Goal: Communication & Community: Answer question/provide support

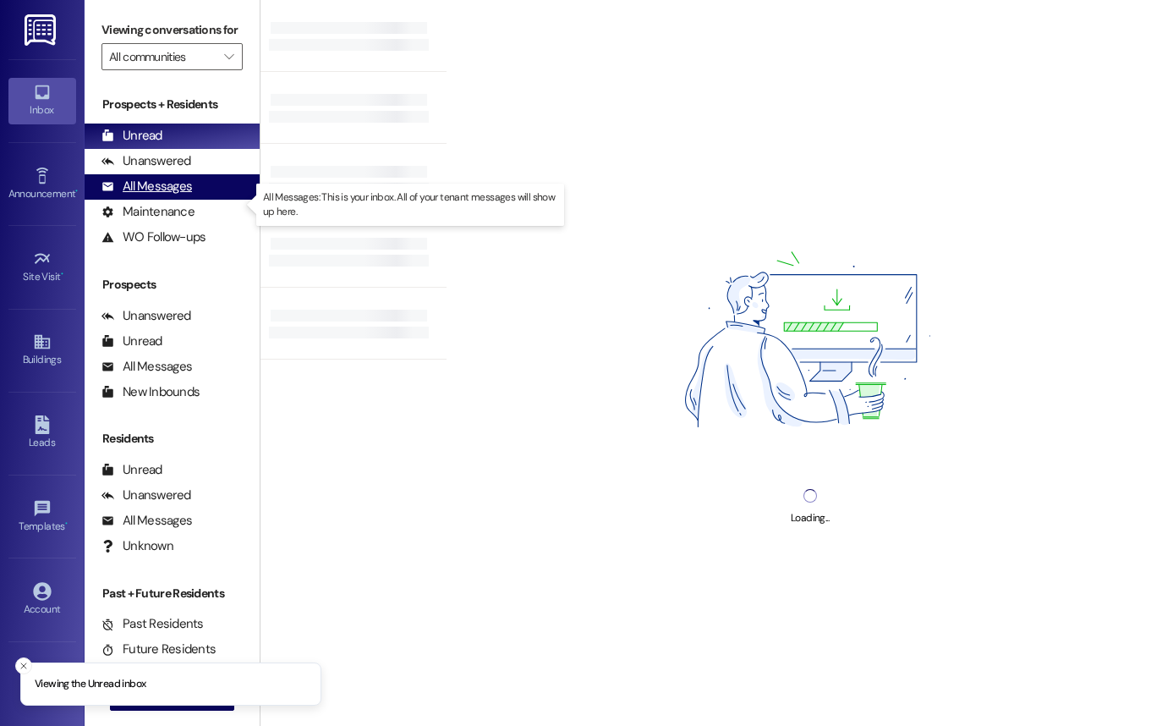
click at [175, 195] on div "All Messages" at bounding box center [146, 187] width 90 height 18
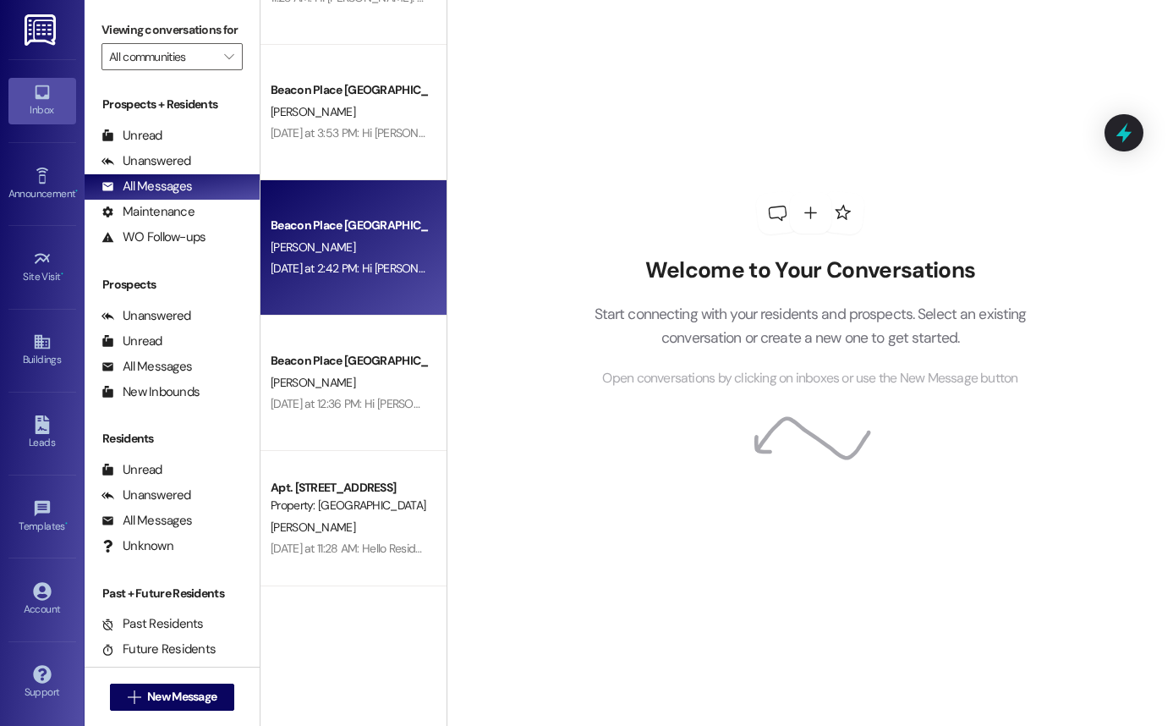
scroll to position [228, 0]
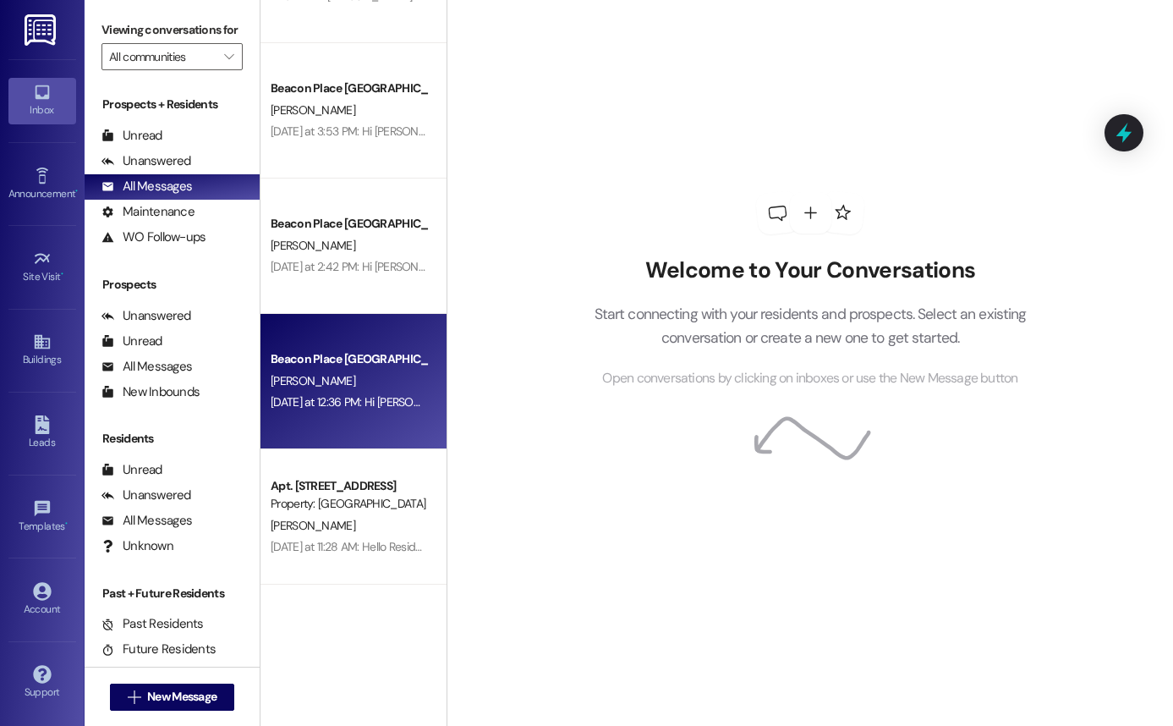
click at [381, 394] on div "[DATE] at 12:36 PM: Hi [PERSON_NAME]! Just a reminder that I did send you the l…" at bounding box center [864, 401] width 1187 height 15
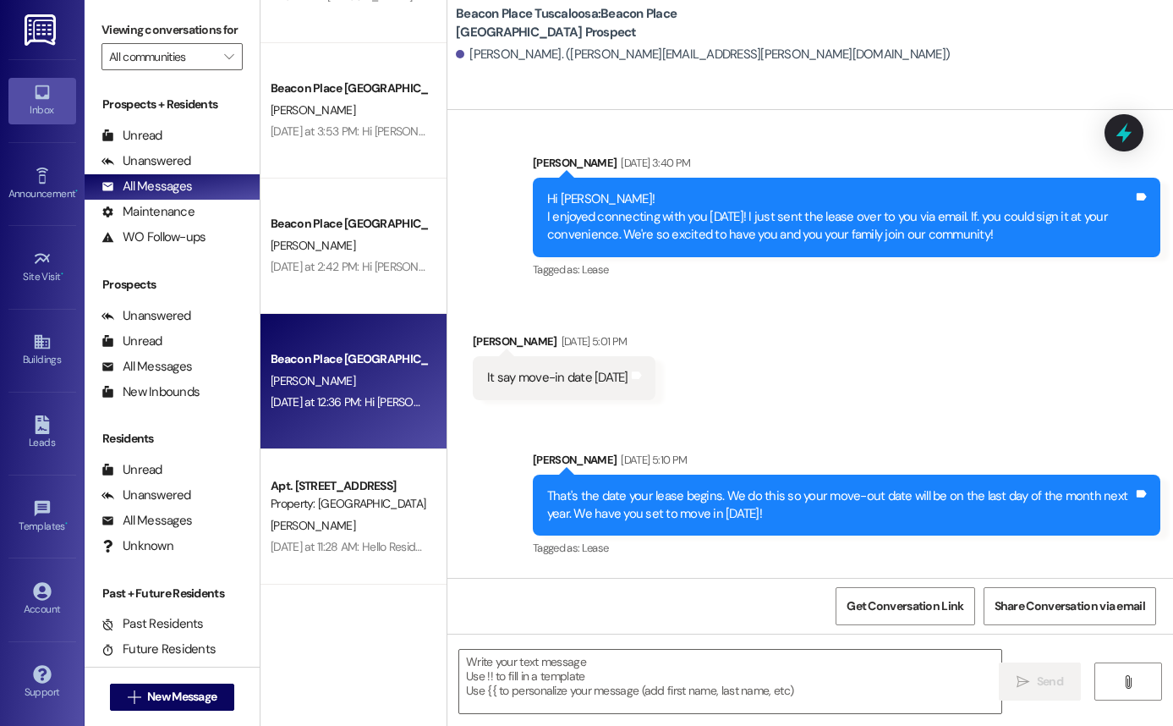
scroll to position [732, 0]
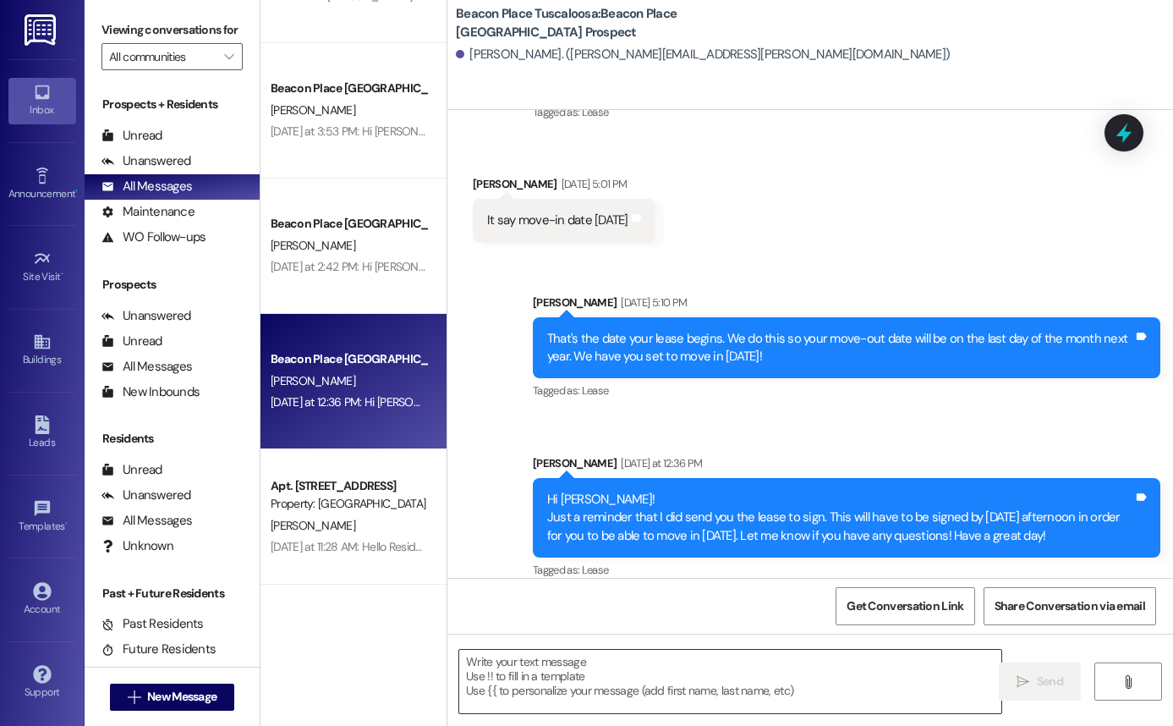
click at [610, 676] on textarea at bounding box center [730, 681] width 542 height 63
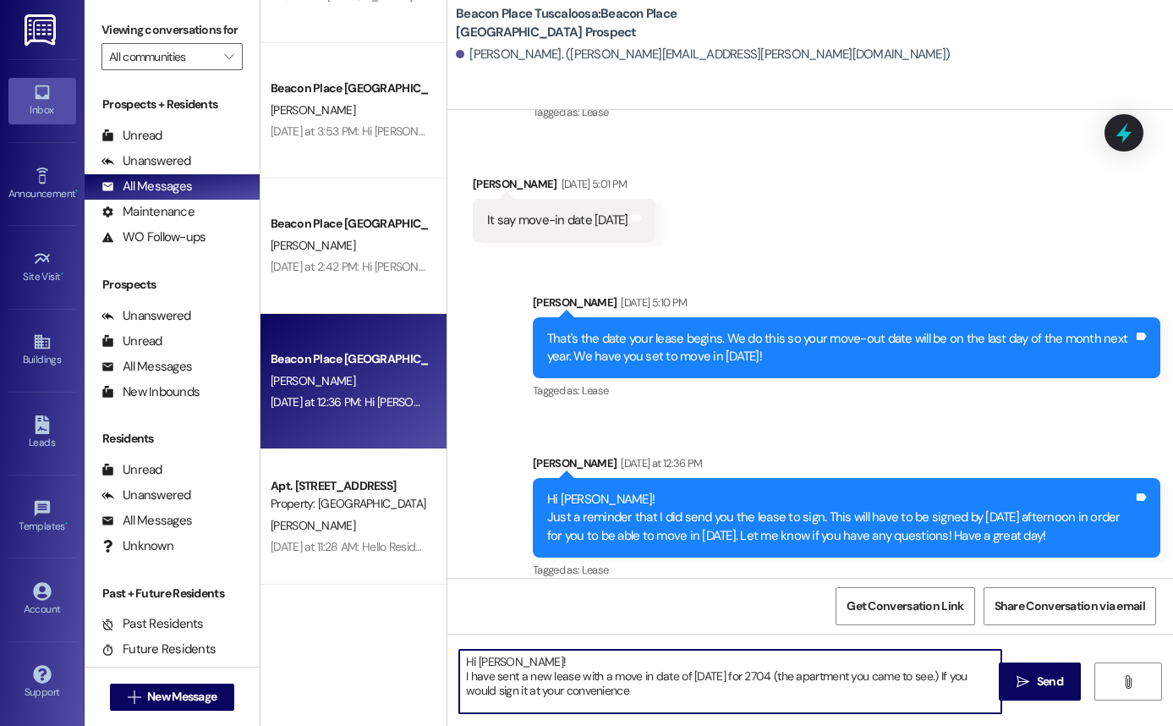
type textarea "Hi [PERSON_NAME]! I have sent a new lease with a move in date of [DATE] for 270…"
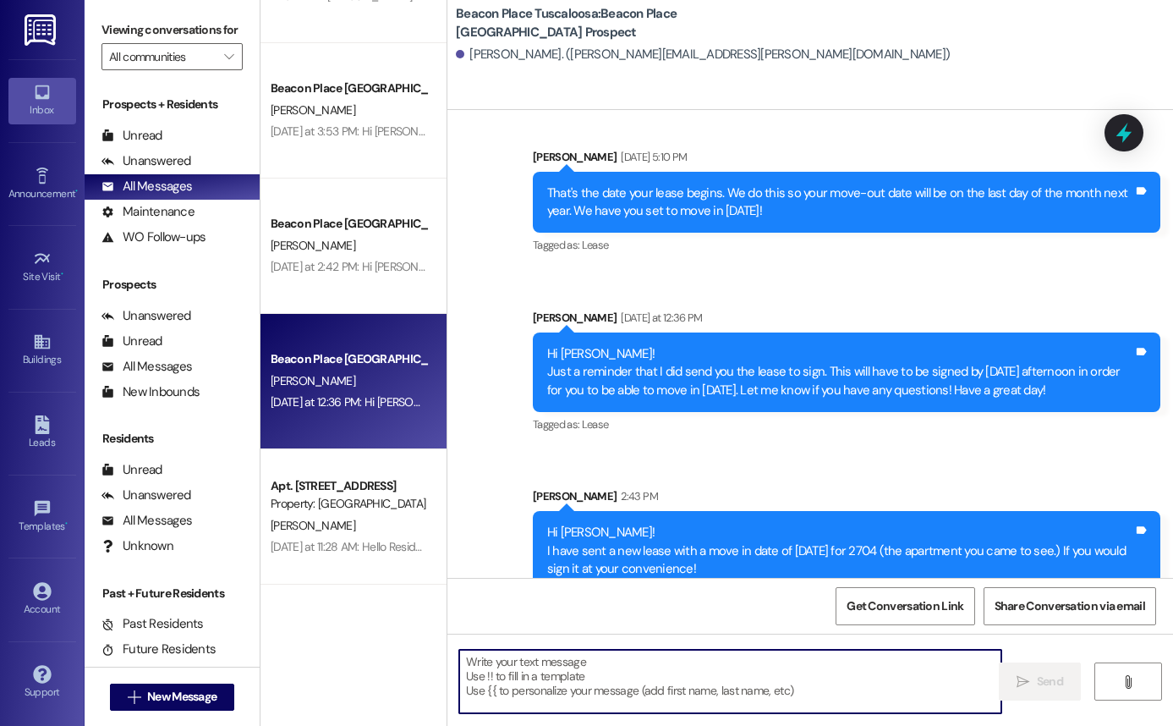
scroll to position [886, 0]
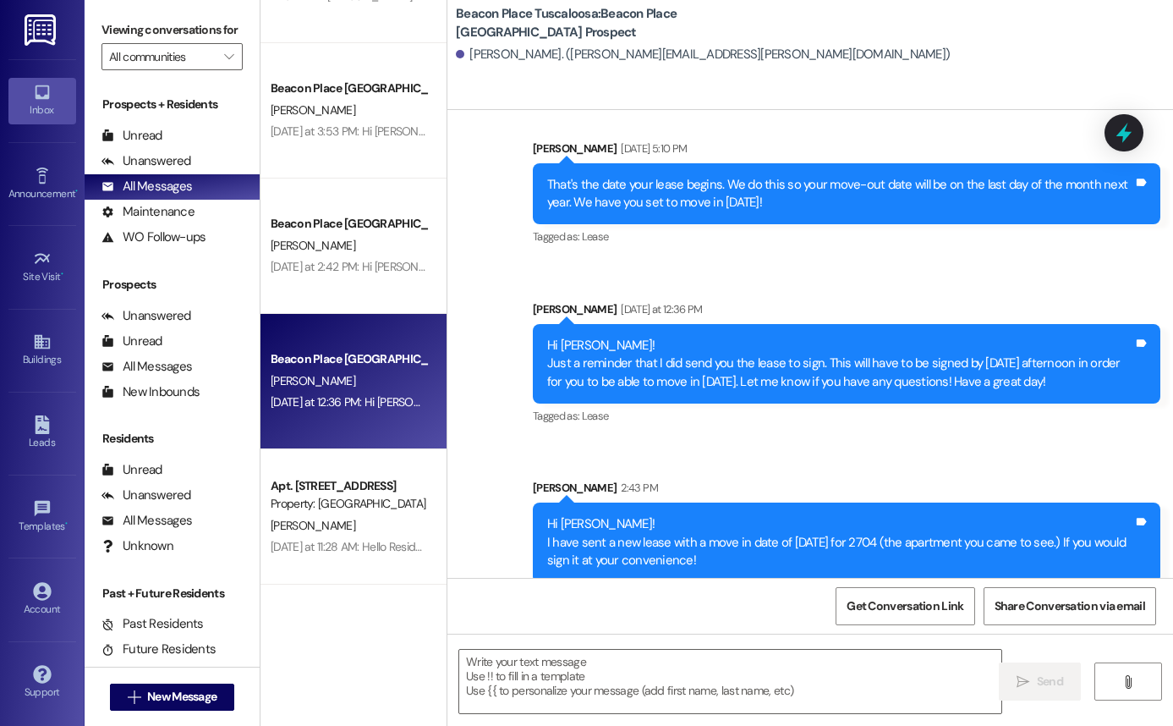
drag, startPoint x: 541, startPoint y: 502, endPoint x: 709, endPoint y: 565, distance: 178.8
click at [710, 565] on div "Sent via SMS [PERSON_NAME] 2:43 PM Hi [PERSON_NAME]! I have sent a new lease wi…" at bounding box center [846, 530] width 653 height 129
copy div "Hi [PERSON_NAME]! I have sent a new lease with a move in date of [DATE] for 270…"
click at [607, 466] on div "Sent via SMS [PERSON_NAME] 2:43 PM Hi [PERSON_NAME]! I have sent a new lease wi…" at bounding box center [846, 530] width 653 height 129
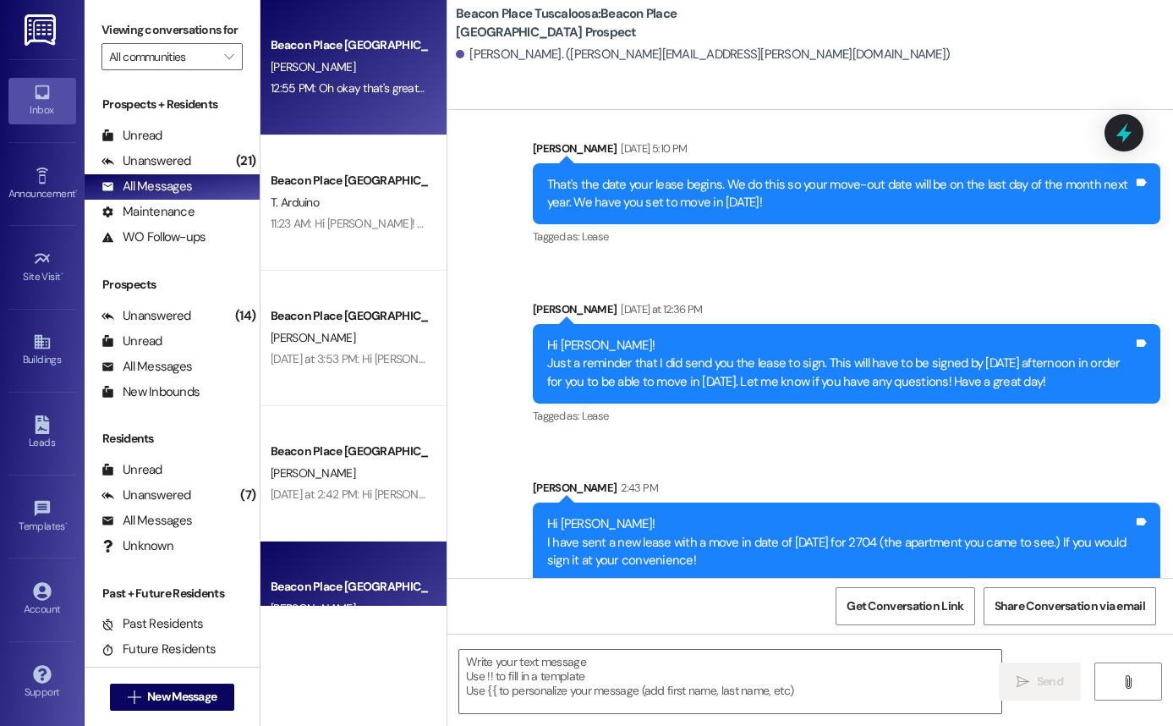
click at [354, 98] on div "12:55 PM: Oh okay that's great! thanks for letting me know 12:55 PM: Oh okay th…" at bounding box center [349, 88] width 160 height 21
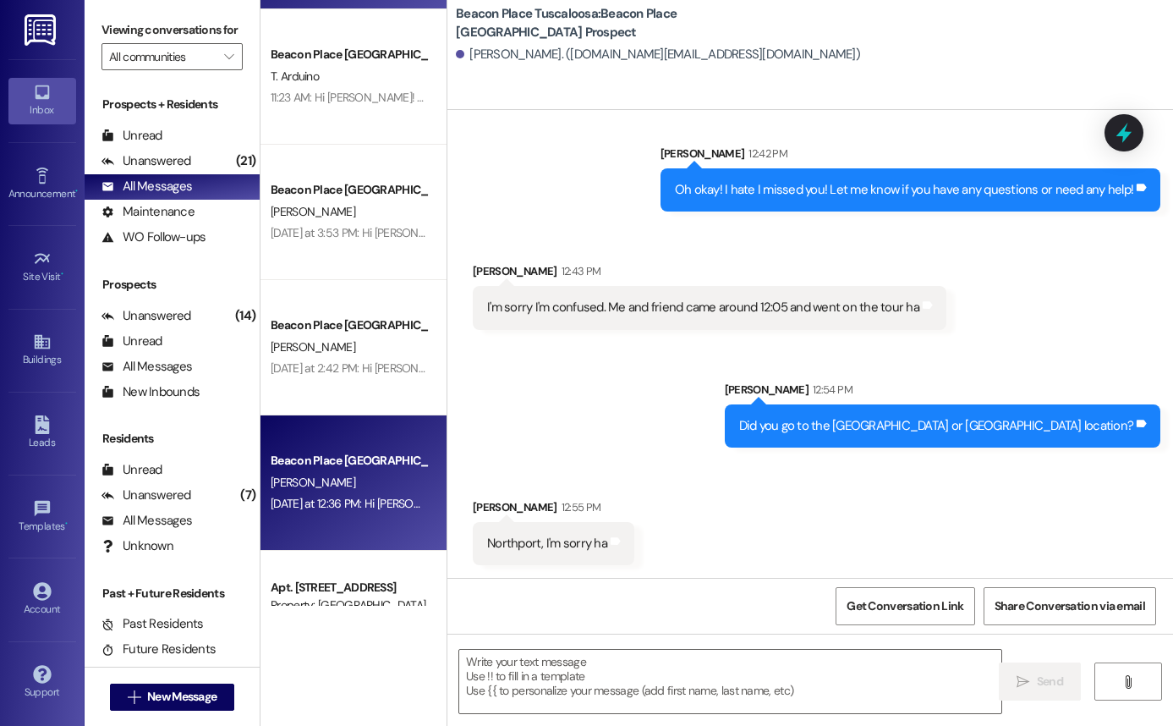
scroll to position [127, 0]
click at [367, 509] on div "[DATE] at 12:36 PM: Hi [PERSON_NAME]! Just a reminder that I did send you the l…" at bounding box center [864, 502] width 1187 height 15
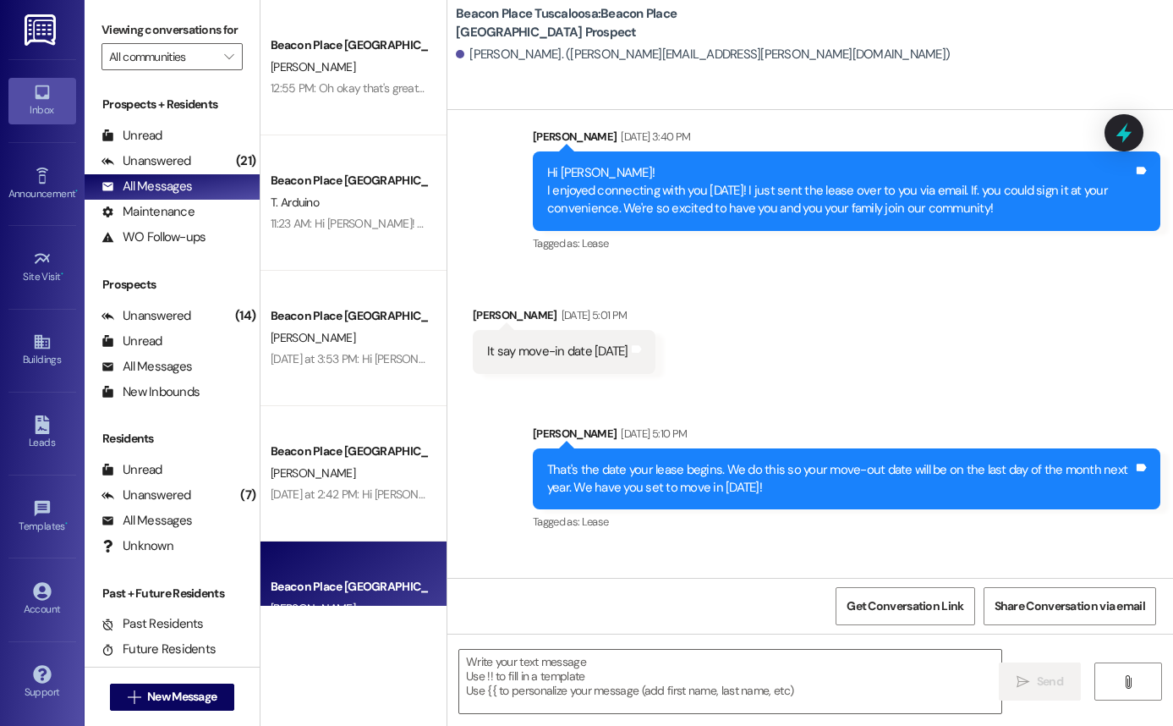
scroll to position [911, 0]
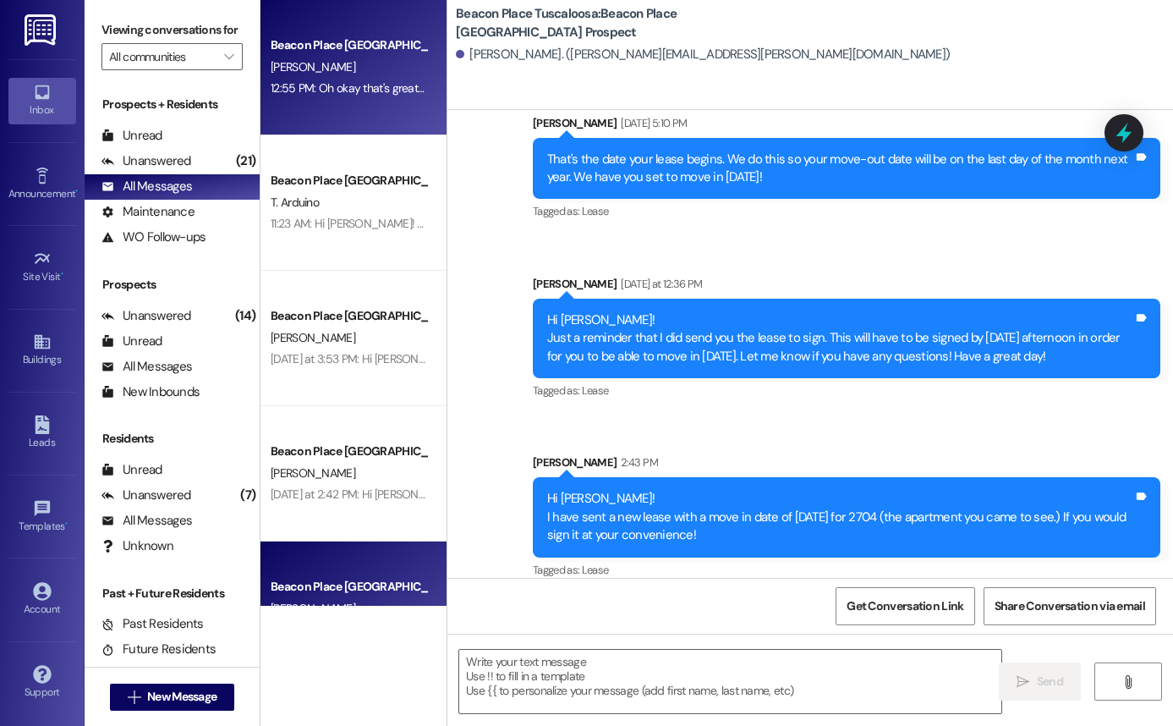
click at [346, 107] on div "Beacon Place Tuscaloosa Prospect [PERSON_NAME] 12:55 PM: Oh okay that's great! …" at bounding box center [353, 67] width 186 height 135
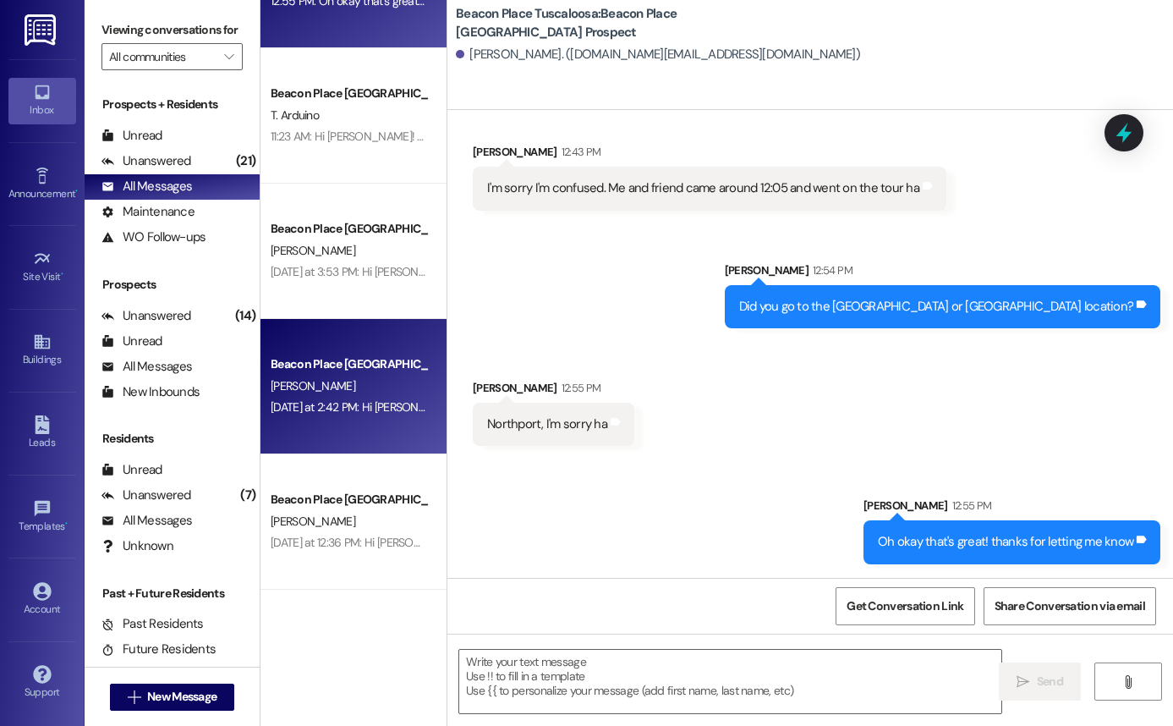
scroll to position [93, 0]
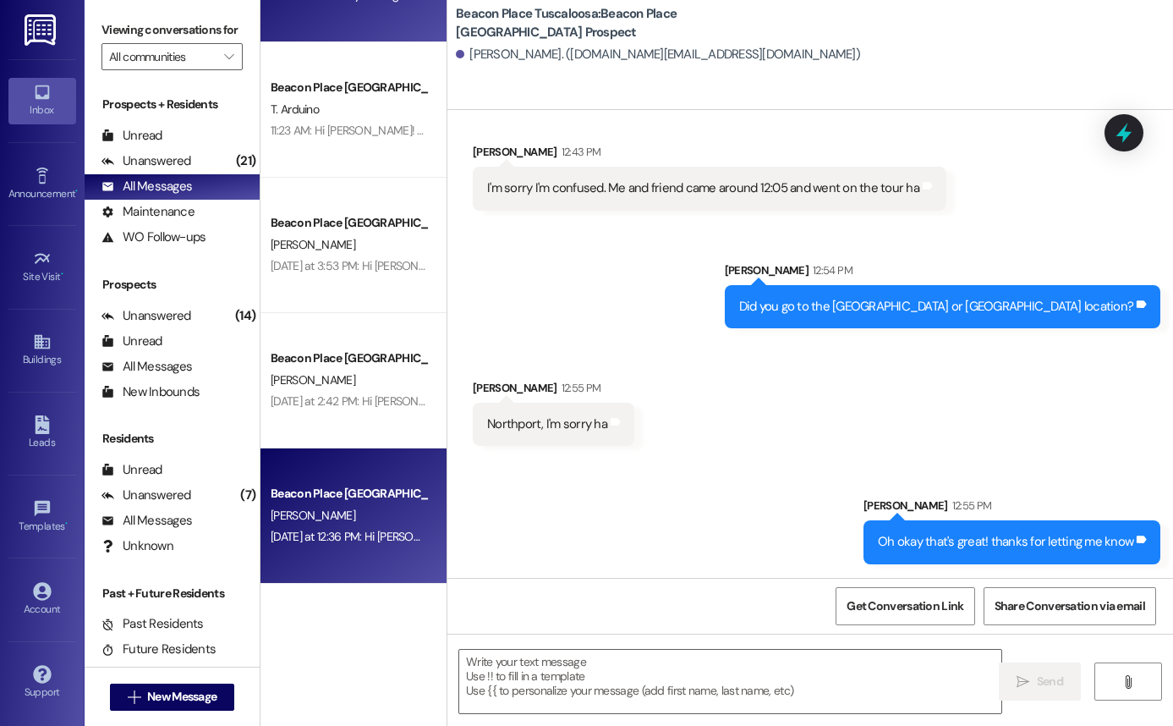
click at [344, 522] on div "[PERSON_NAME]" at bounding box center [349, 515] width 160 height 21
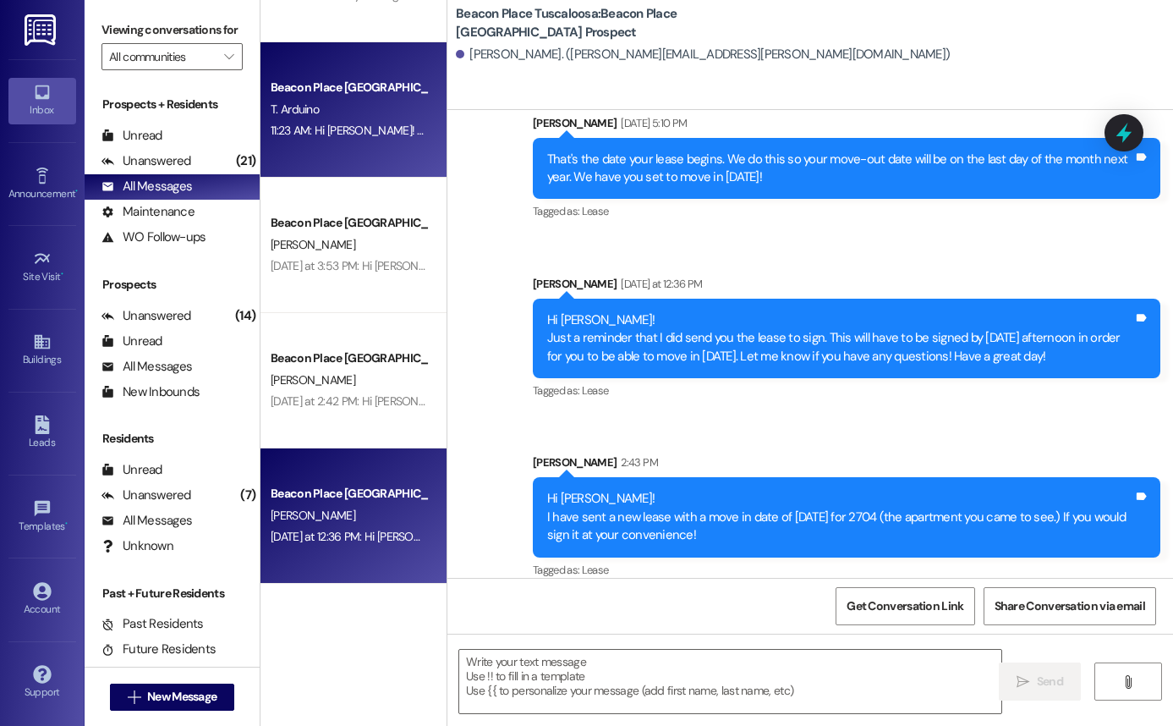
scroll to position [0, 0]
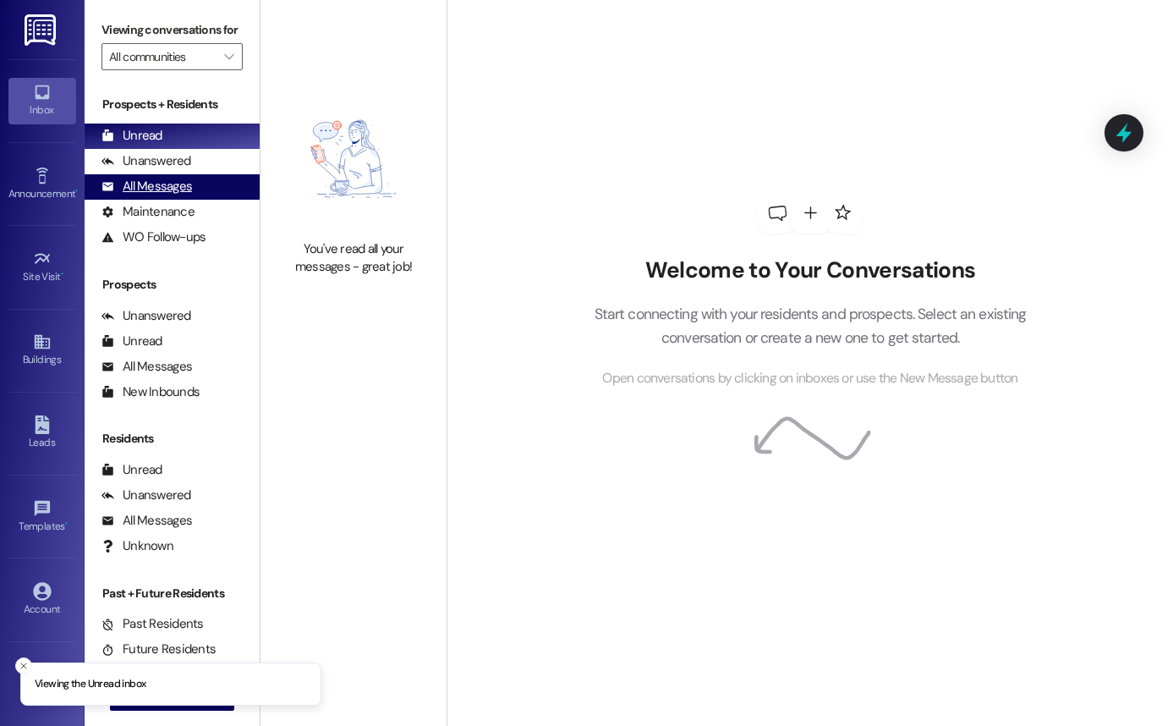
click at [170, 195] on div "All Messages" at bounding box center [146, 187] width 90 height 18
